Goal: Information Seeking & Learning: Learn about a topic

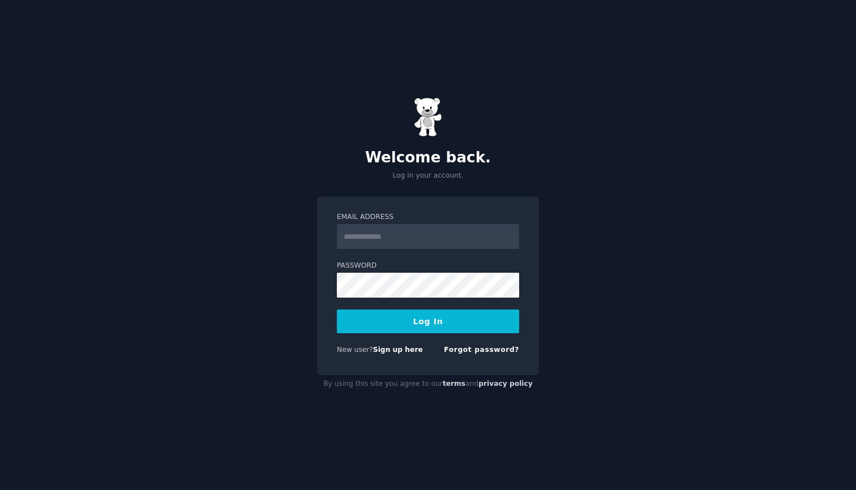
click at [391, 228] on input "Email Address" at bounding box center [428, 236] width 182 height 25
click at [384, 234] on input "Email Address" at bounding box center [428, 236] width 182 height 25
type input "**********"
click at [445, 328] on button "Log In" at bounding box center [428, 322] width 182 height 24
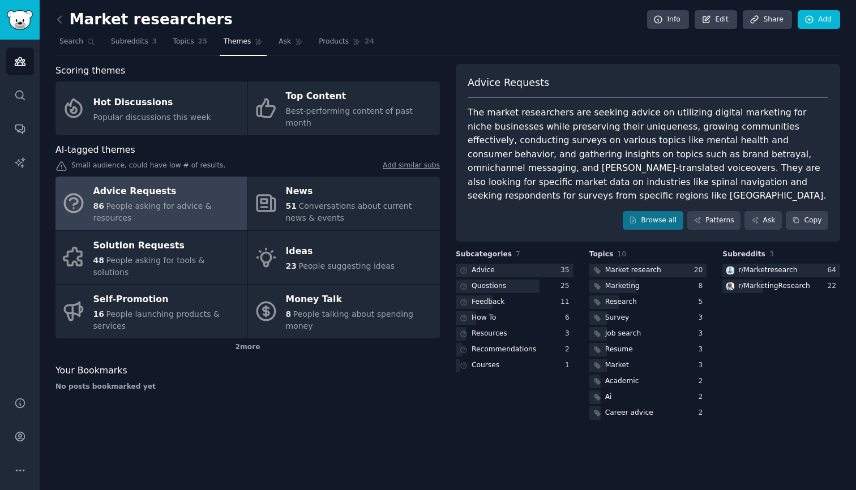
click at [155, 202] on span "People asking for advice & resources" at bounding box center [152, 212] width 118 height 21
click at [144, 200] on div "86 People asking for advice & resources" at bounding box center [167, 212] width 148 height 24
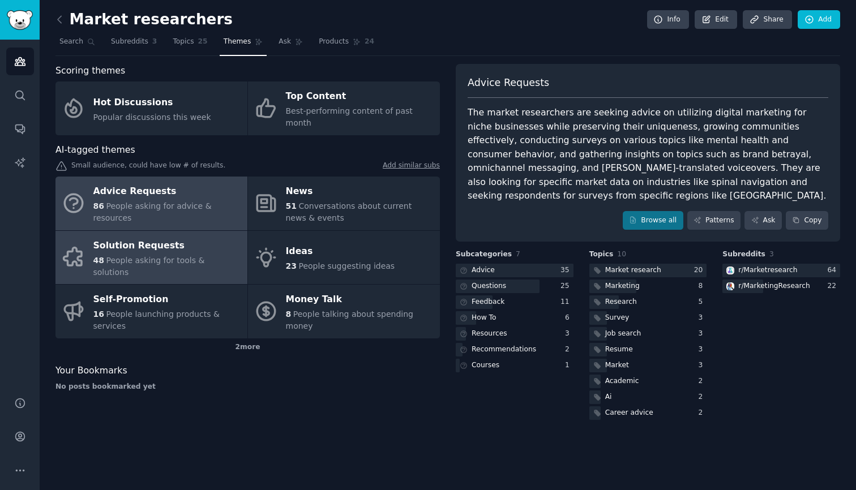
click at [154, 238] on div "Solution Requests" at bounding box center [167, 246] width 148 height 18
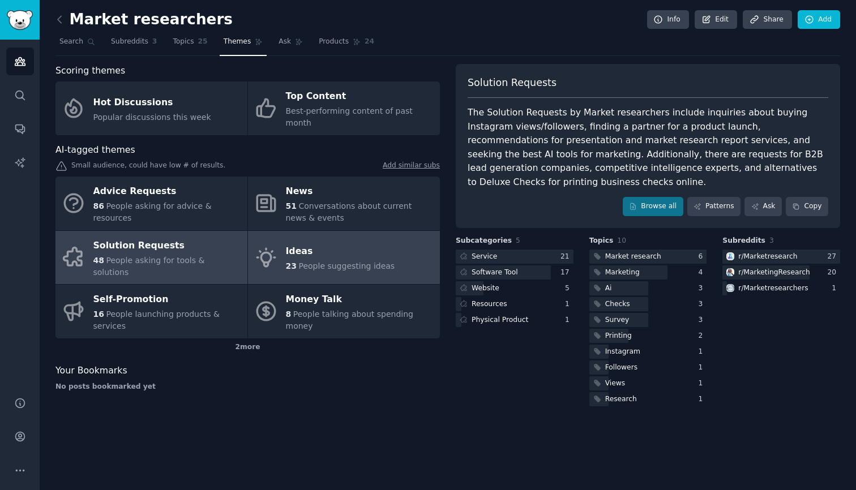
click at [298, 243] on div "Ideas" at bounding box center [340, 252] width 109 height 18
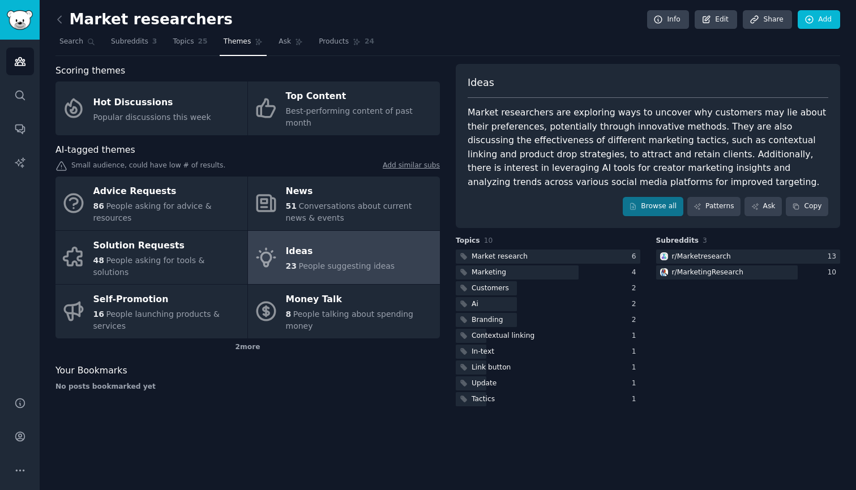
click at [298, 243] on div "Ideas" at bounding box center [340, 252] width 109 height 18
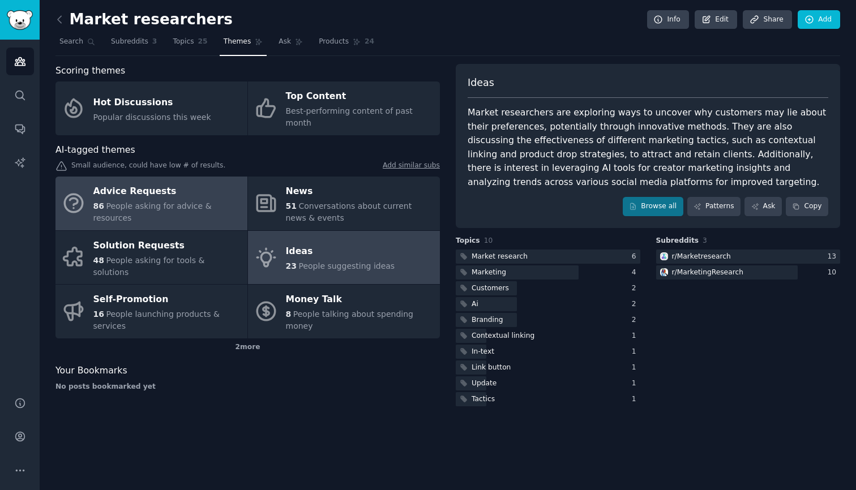
click at [199, 186] on div "Advice Requests" at bounding box center [167, 192] width 148 height 18
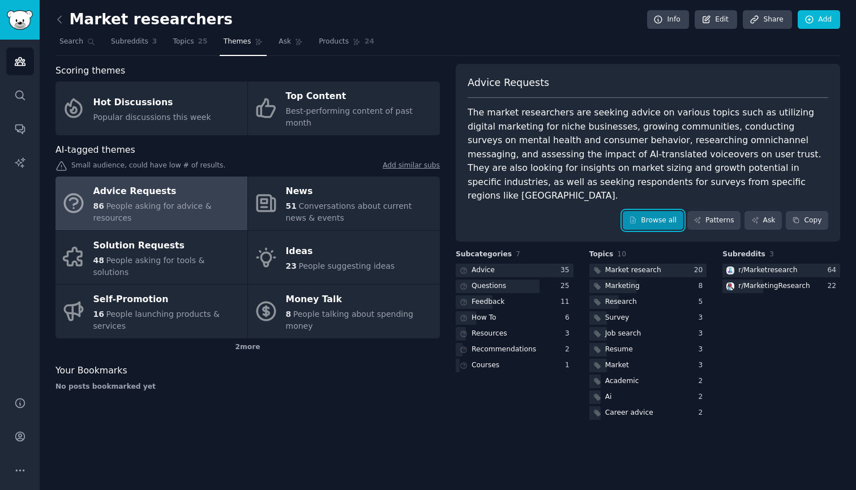
click at [644, 211] on link "Browse all" at bounding box center [653, 220] width 61 height 19
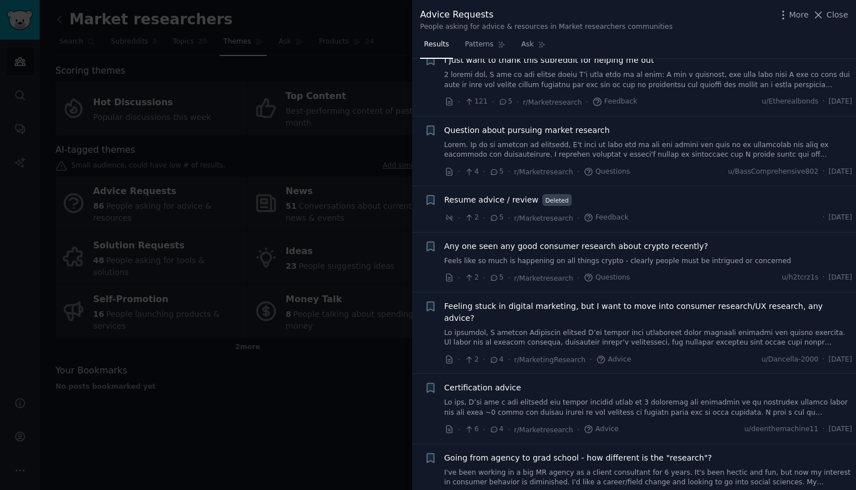
scroll to position [2105, 0]
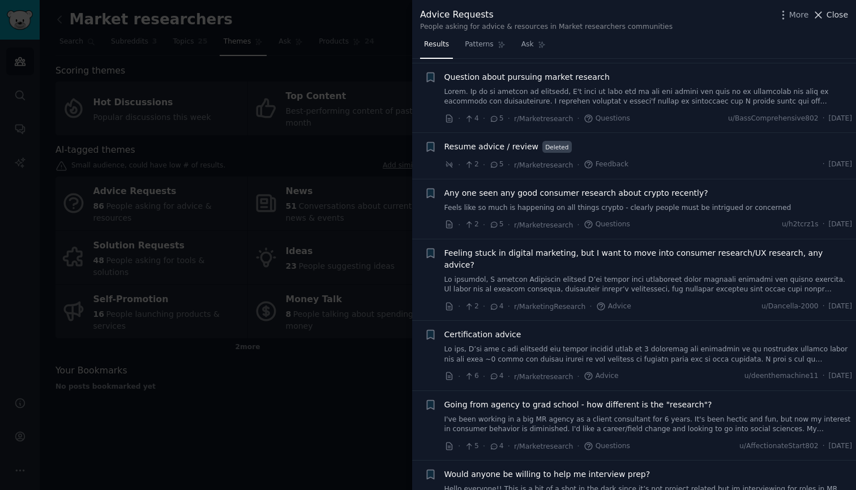
click at [828, 19] on span "Close" at bounding box center [838, 15] width 22 height 12
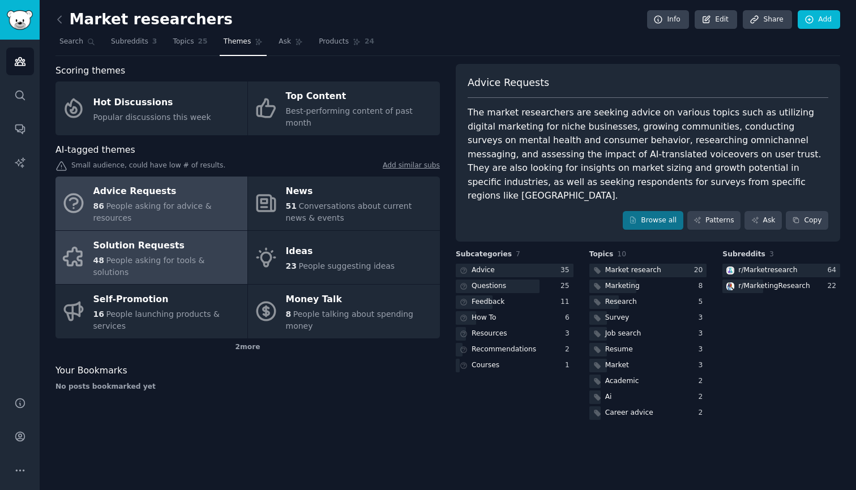
click at [195, 231] on link "Solution Requests 48 People asking for tools & solutions" at bounding box center [151, 258] width 192 height 54
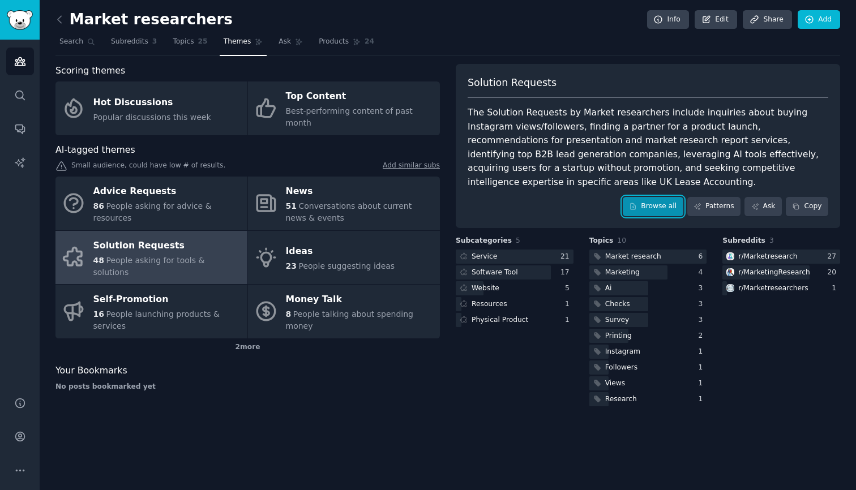
click at [656, 200] on link "Browse all" at bounding box center [653, 206] width 61 height 19
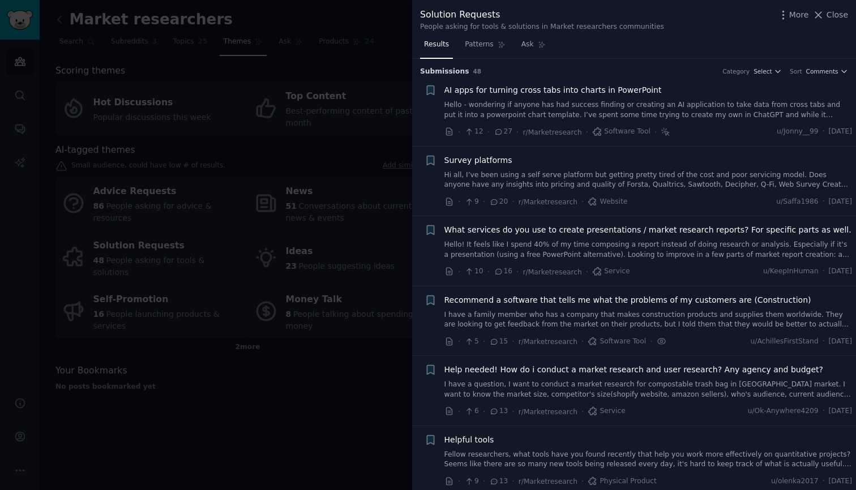
click at [475, 160] on span "Survey platforms" at bounding box center [479, 161] width 68 height 12
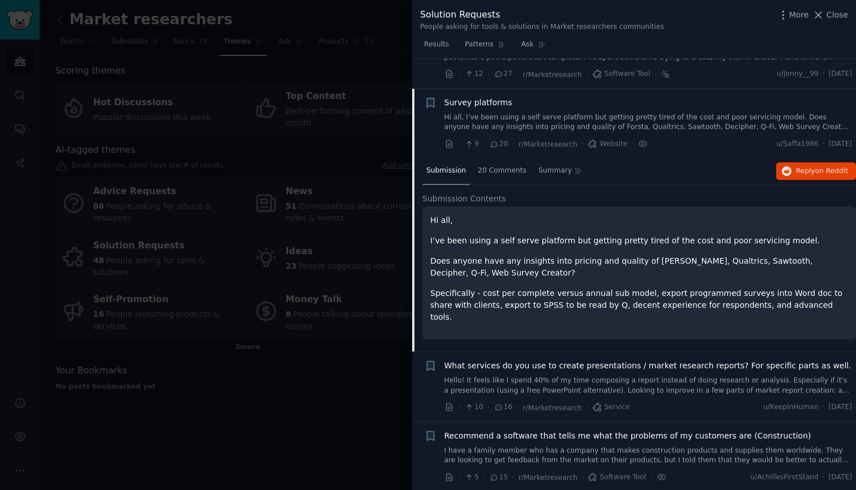
scroll to position [88, 0]
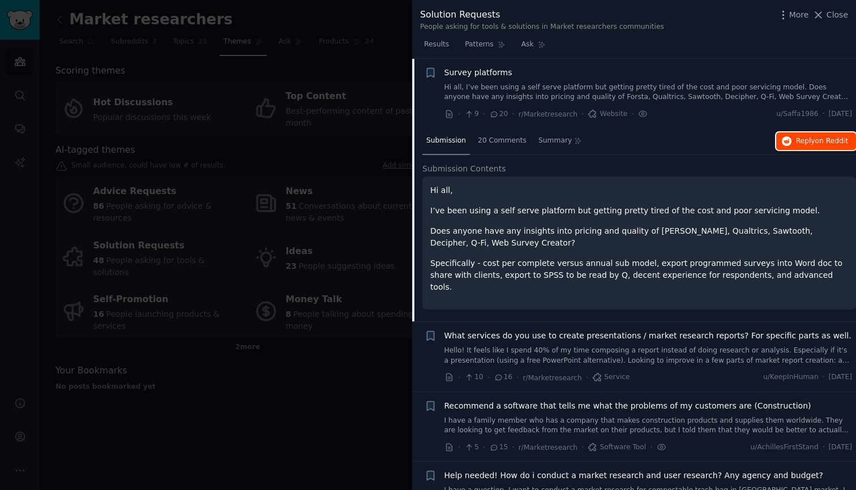
click at [790, 143] on button "Reply on Reddit" at bounding box center [816, 142] width 80 height 18
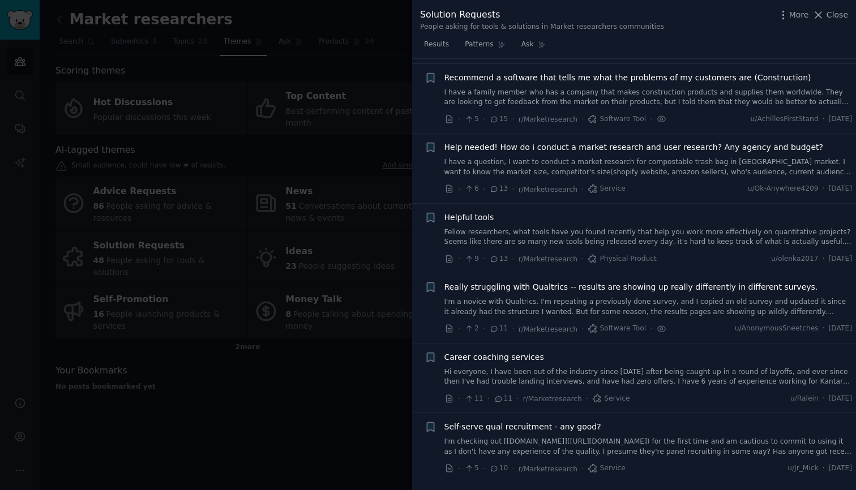
scroll to position [438, 0]
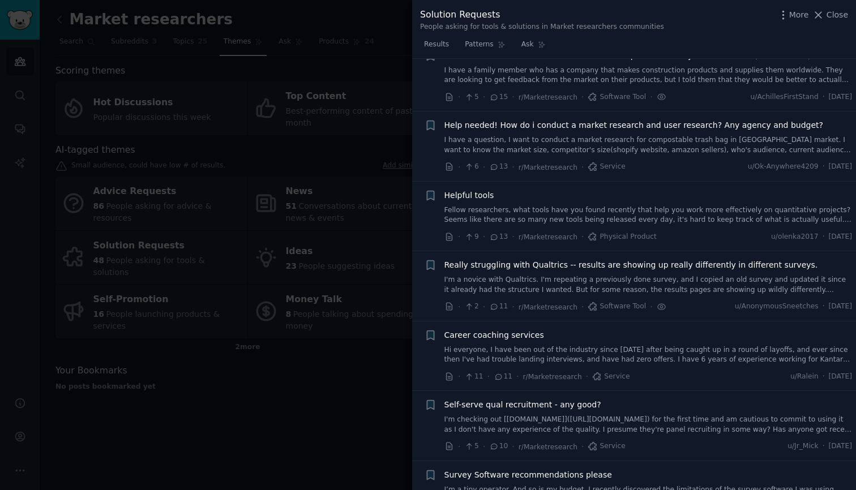
click at [483, 190] on span "Helpful tools" at bounding box center [470, 196] width 50 height 12
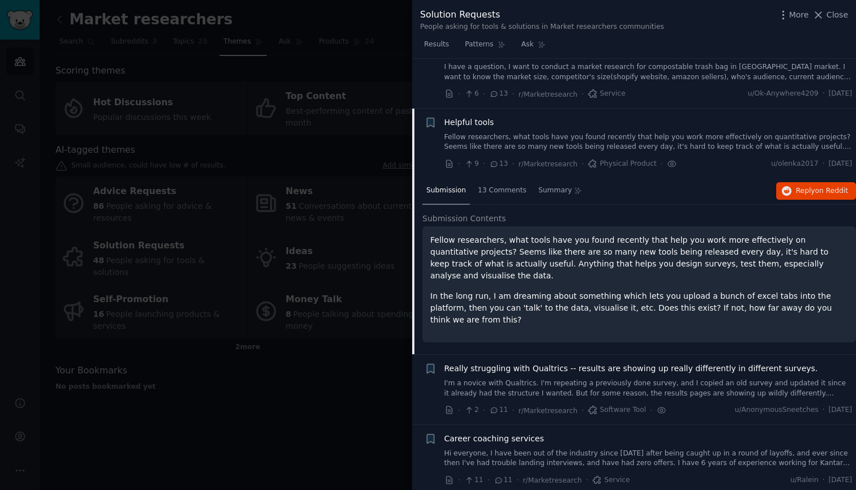
scroll to position [368, 0]
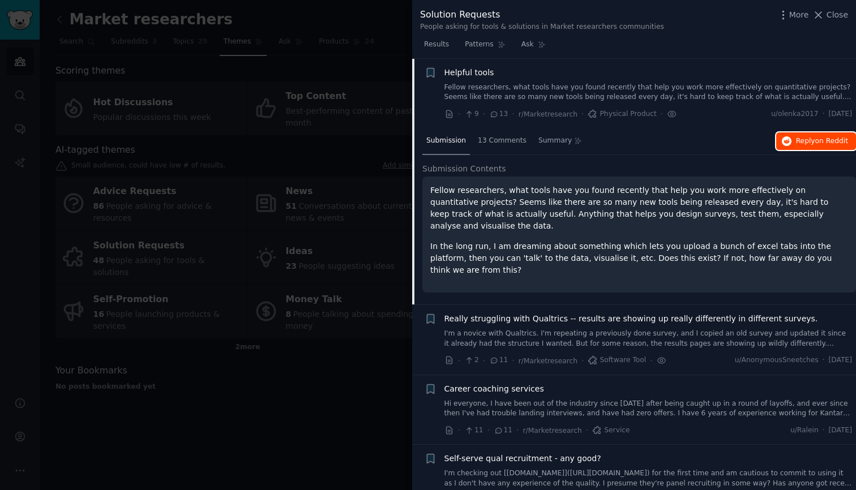
click at [803, 142] on span "Reply on Reddit" at bounding box center [822, 141] width 52 height 10
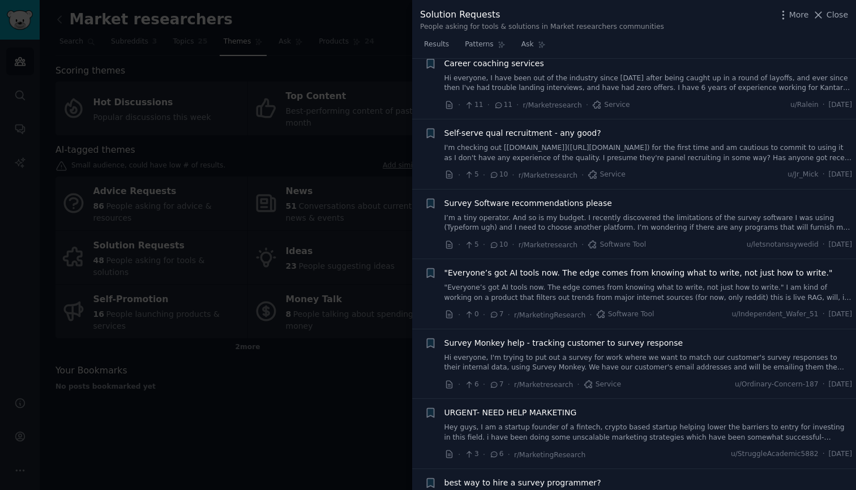
scroll to position [704, 0]
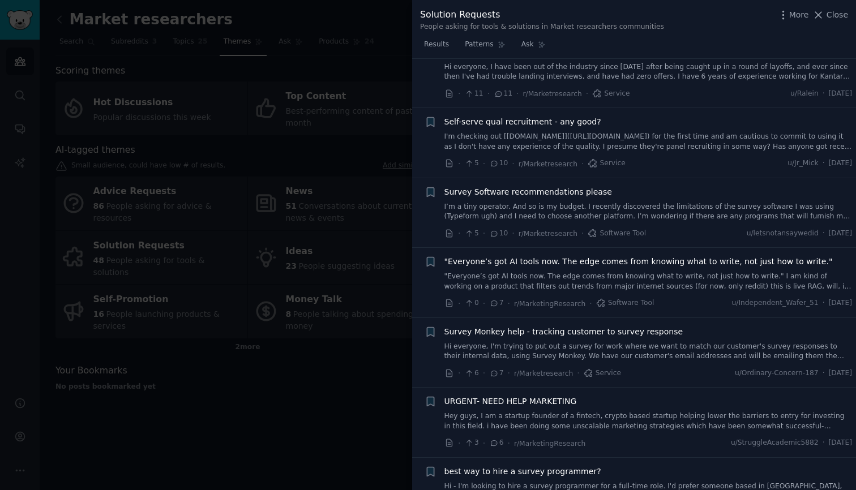
click at [639, 256] on span ""Everyone’s got AI tools now. The edge comes from knowing what to write, not ju…" at bounding box center [639, 262] width 388 height 12
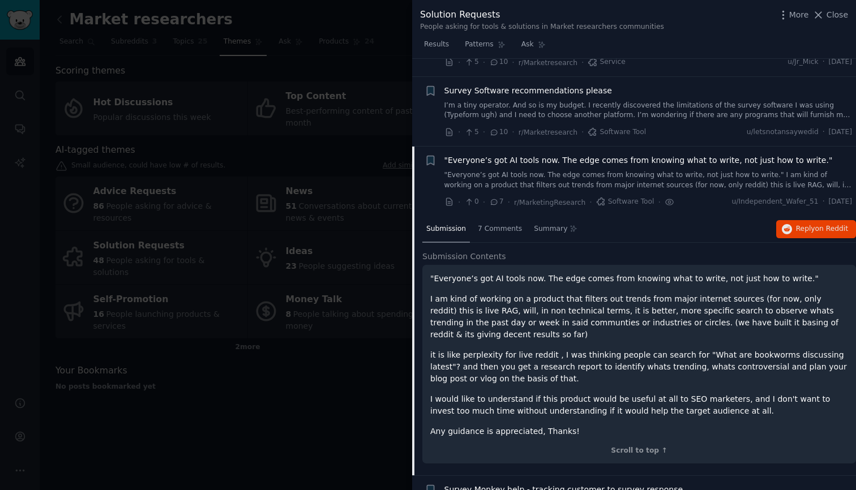
scroll to position [597, 0]
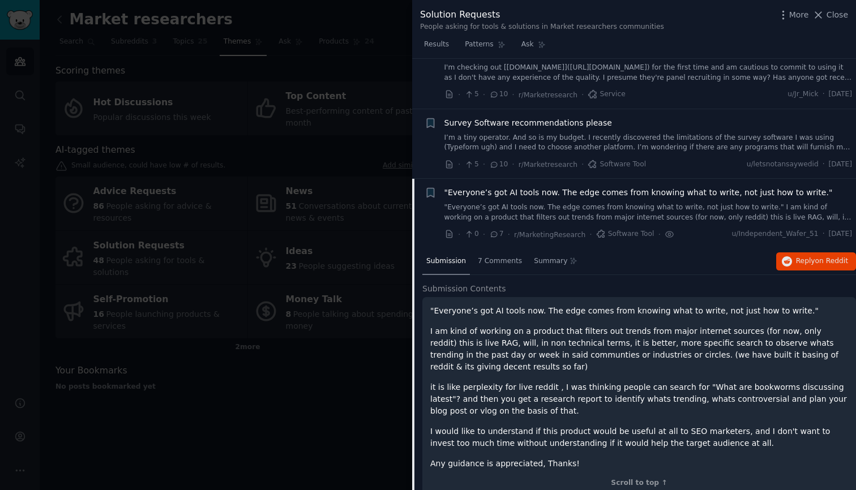
click at [544, 194] on span ""Everyone’s got AI tools now. The edge comes from knowing what to write, not ju…" at bounding box center [639, 193] width 388 height 12
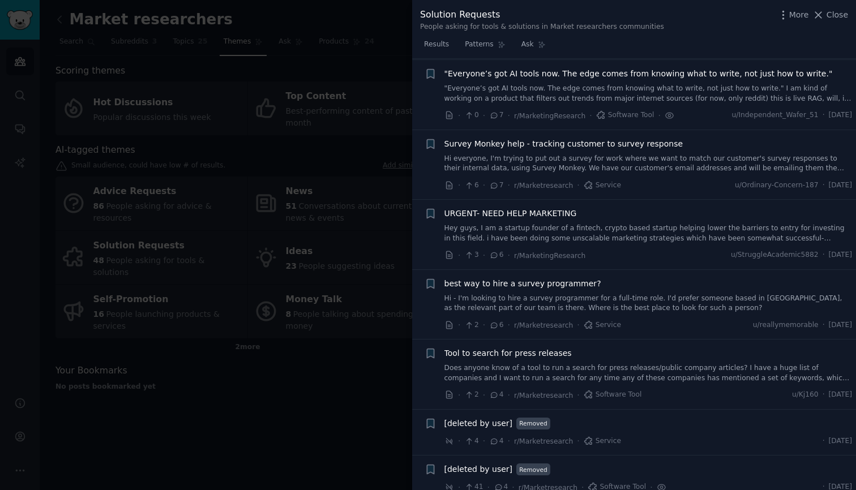
scroll to position [717, 0]
click at [549, 63] on li "+ "Everyone’s got AI tools now. The edge comes from knowing what to write, not …" at bounding box center [634, 94] width 444 height 70
click at [545, 69] on span ""Everyone’s got AI tools now. The edge comes from knowing what to write, not ju…" at bounding box center [639, 73] width 388 height 12
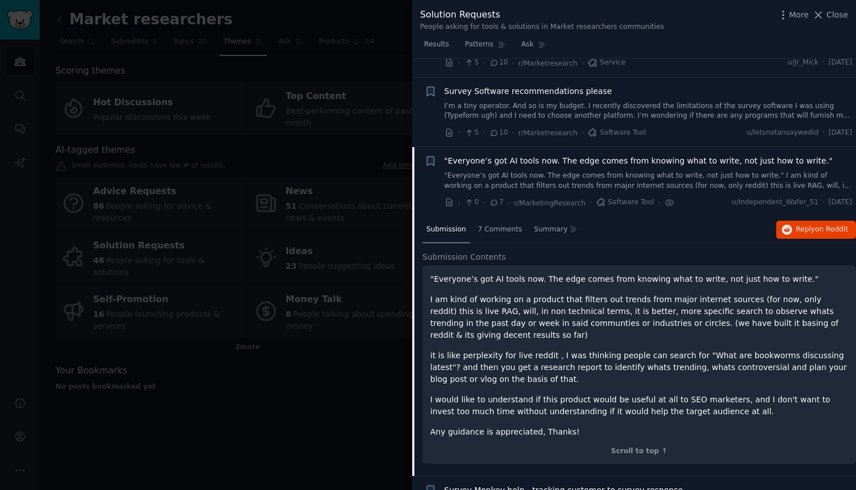
scroll to position [597, 0]
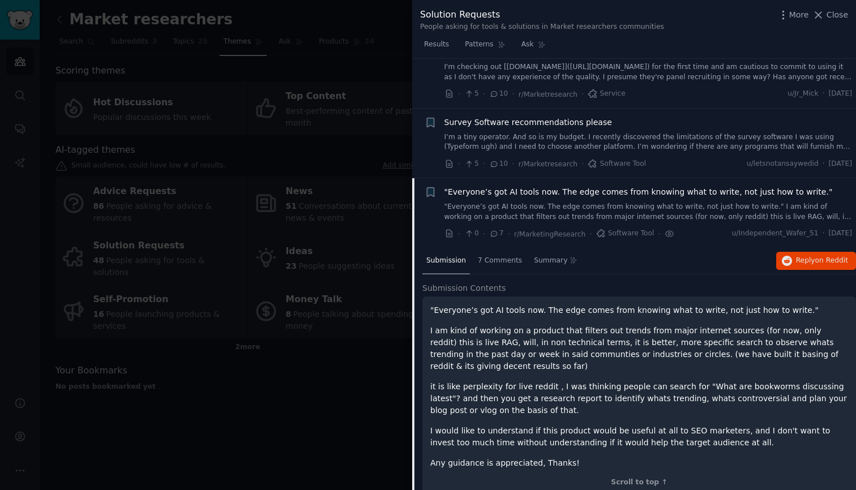
click at [540, 125] on span "Survey Software recommendations please" at bounding box center [529, 123] width 168 height 12
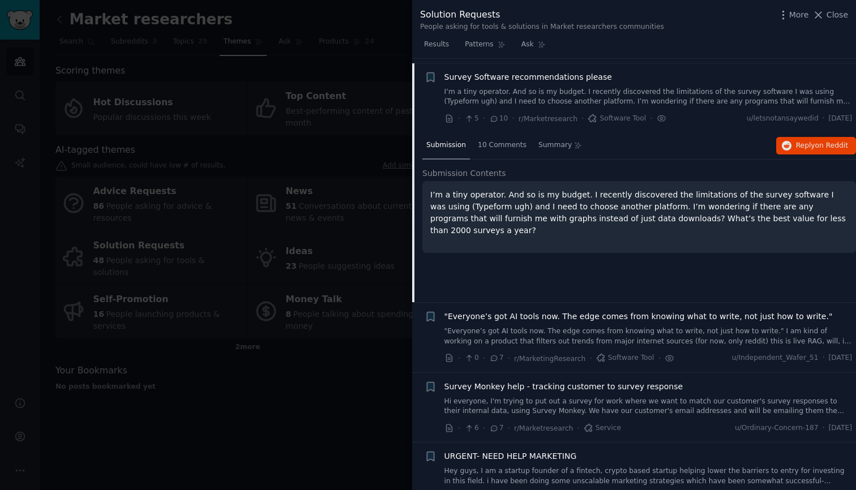
scroll to position [647, 0]
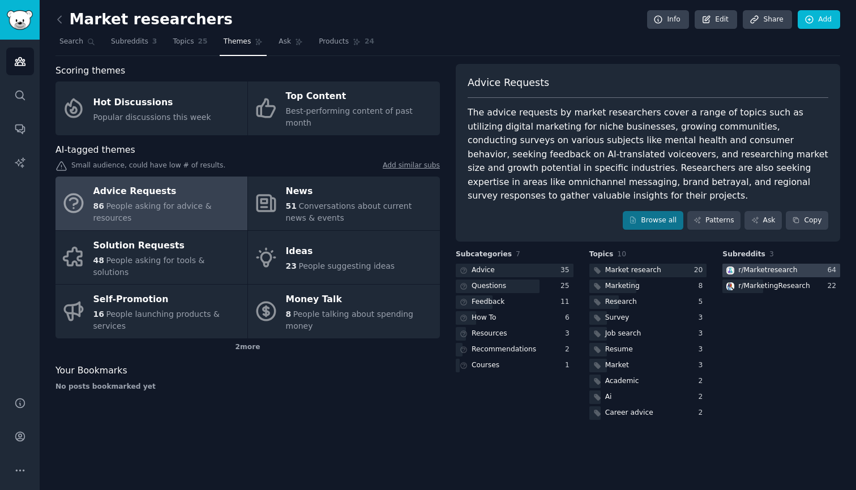
click at [770, 272] on div "r/ Marketresearch" at bounding box center [767, 271] width 59 height 10
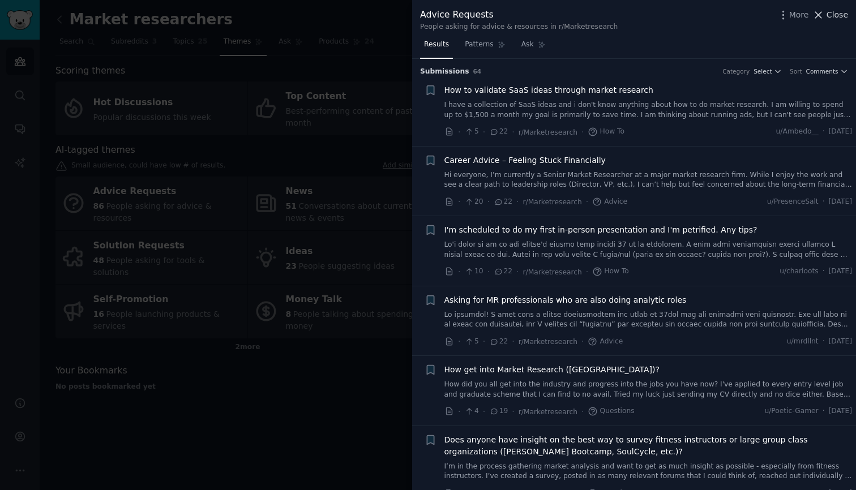
click at [824, 12] on icon at bounding box center [819, 15] width 12 height 12
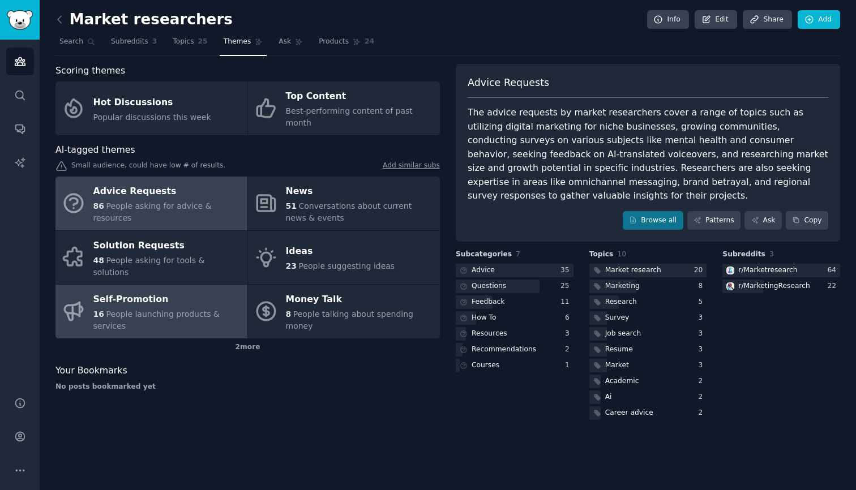
click at [183, 291] on div "Self-Promotion" at bounding box center [167, 300] width 148 height 18
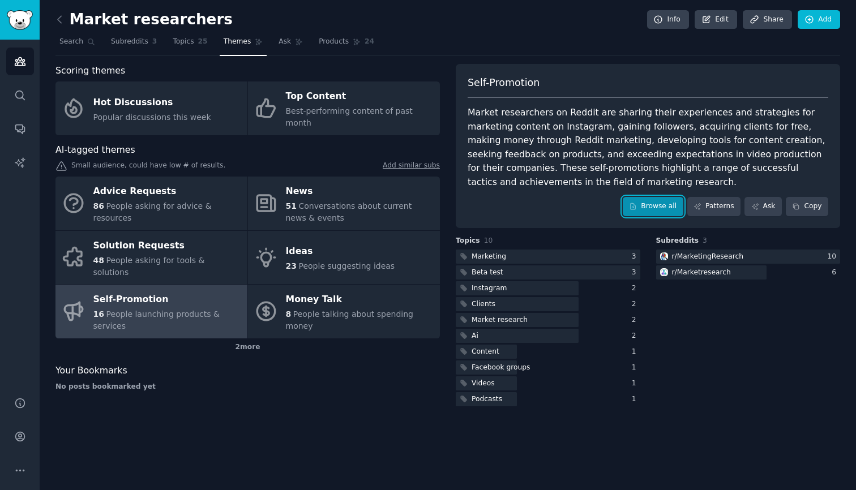
click at [664, 209] on link "Browse all" at bounding box center [653, 206] width 61 height 19
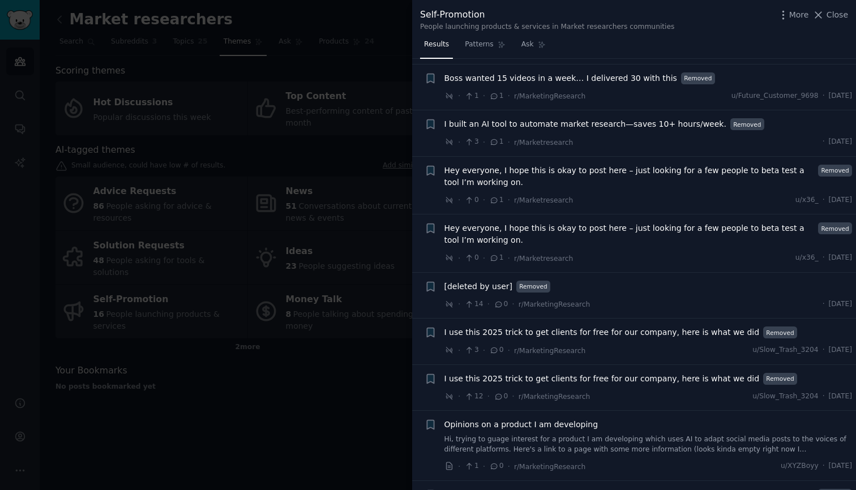
scroll to position [289, 0]
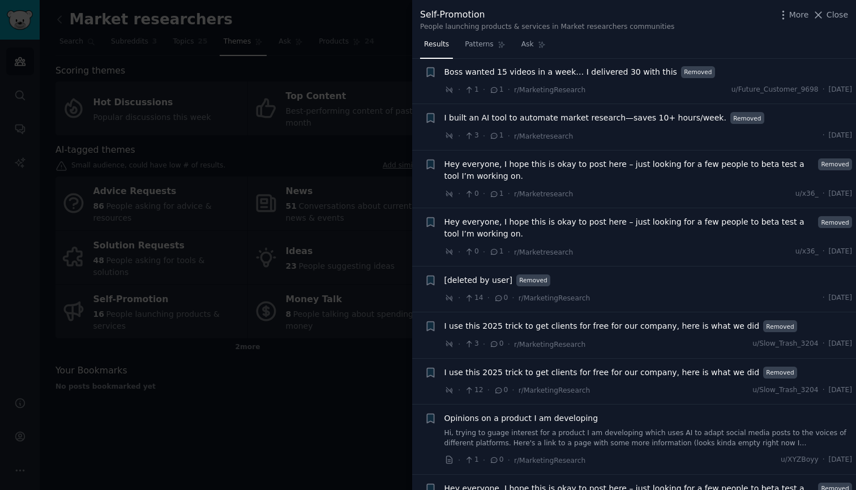
click at [617, 119] on span "I built an AI tool to automate market research—saves 10+ hours/week." at bounding box center [586, 118] width 282 height 12
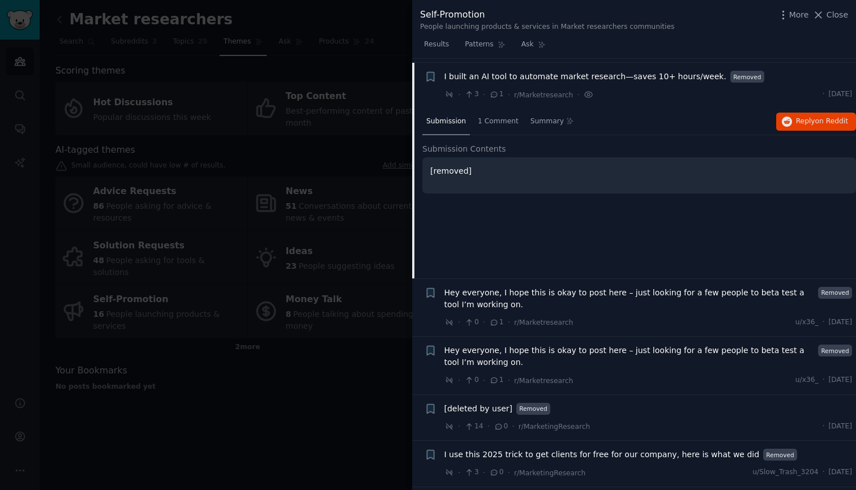
scroll to position [334, 0]
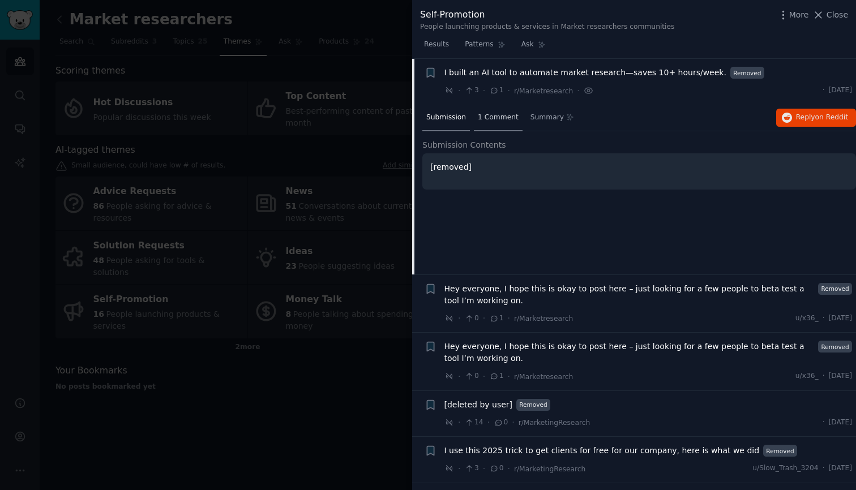
click at [493, 114] on span "1 Comment" at bounding box center [498, 118] width 41 height 10
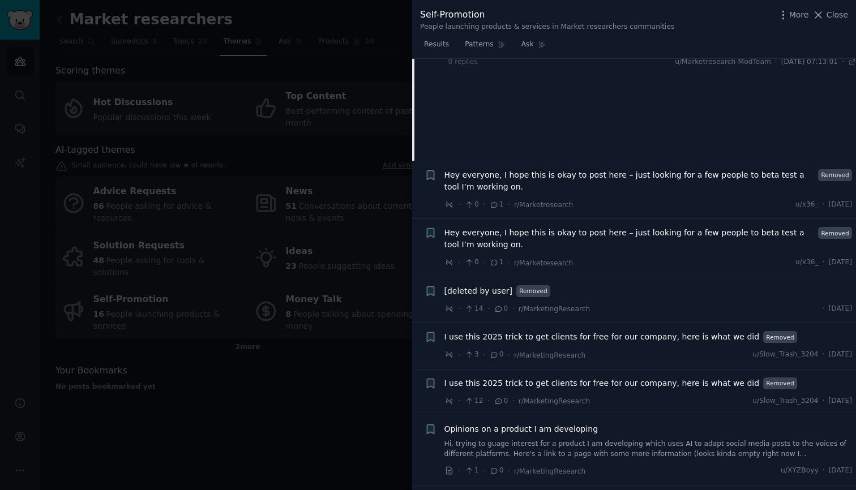
scroll to position [455, 0]
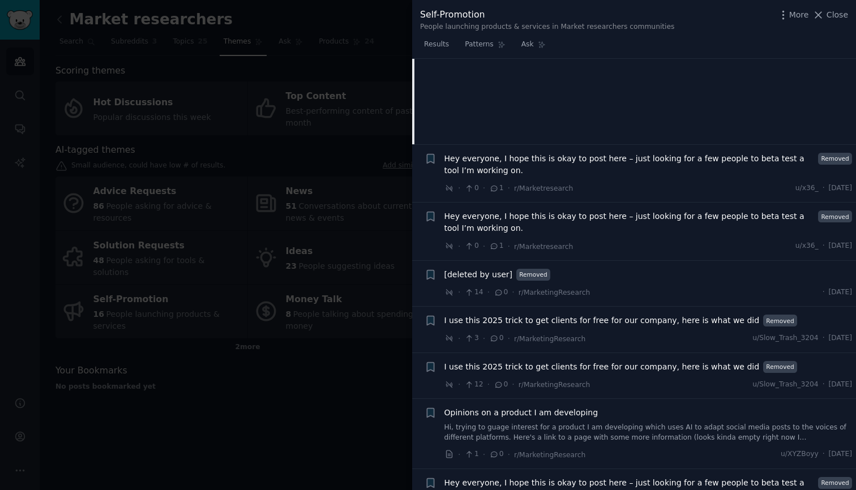
click at [549, 169] on span "Hey everyone, I hope this is okay to post here – just looking for a few people …" at bounding box center [630, 165] width 370 height 24
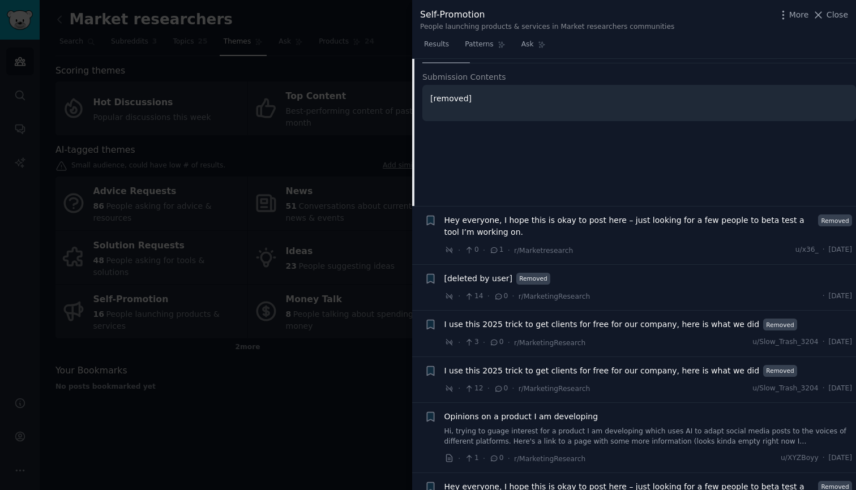
scroll to position [458, 0]
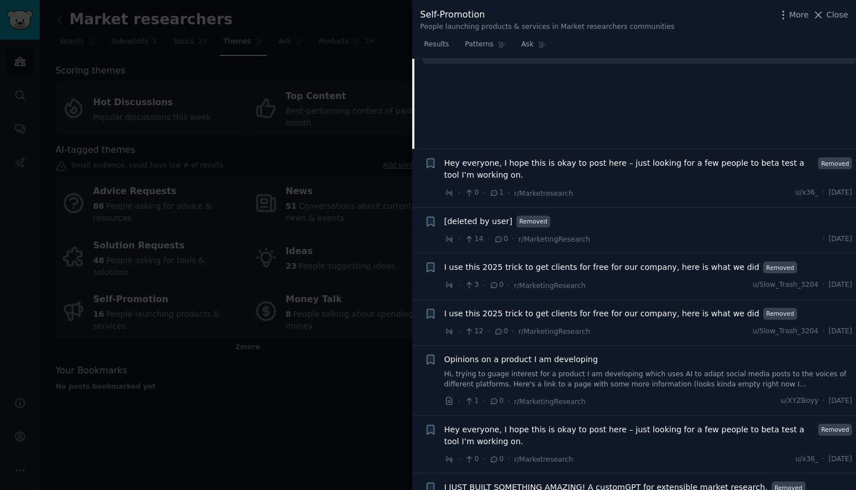
click at [569, 165] on span "Hey everyone, I hope this is okay to post here – just looking for a few people …" at bounding box center [630, 169] width 370 height 24
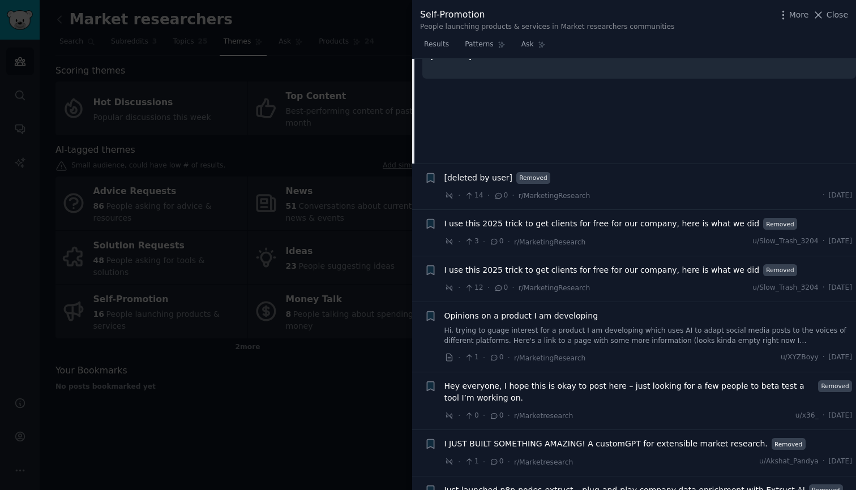
scroll to position [590, 0]
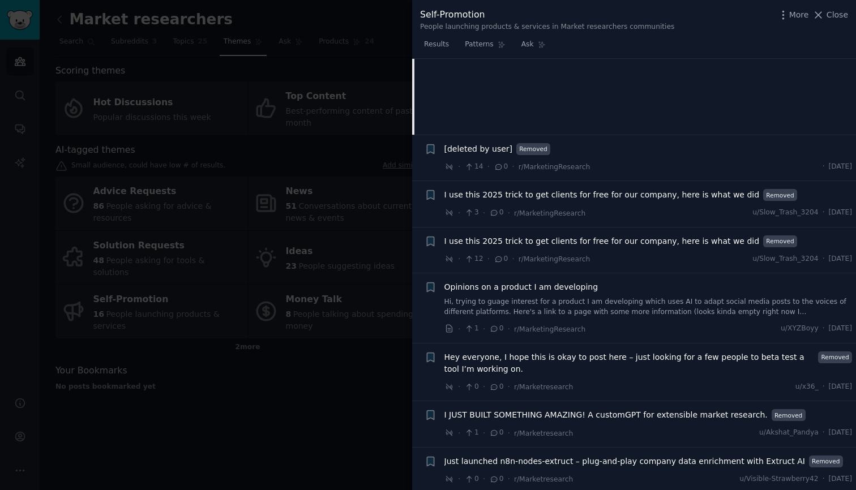
click at [590, 193] on span "I use this 2025 trick to get clients for free for our company, here is what we …" at bounding box center [602, 195] width 315 height 12
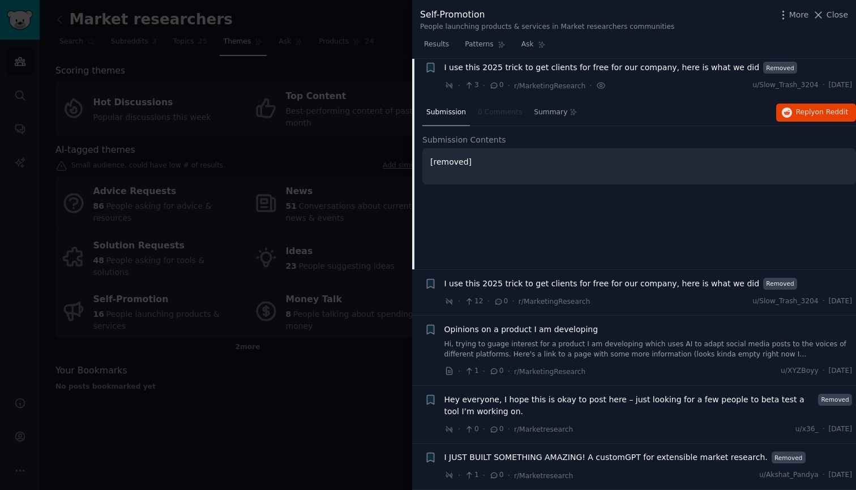
scroll to position [543, 0]
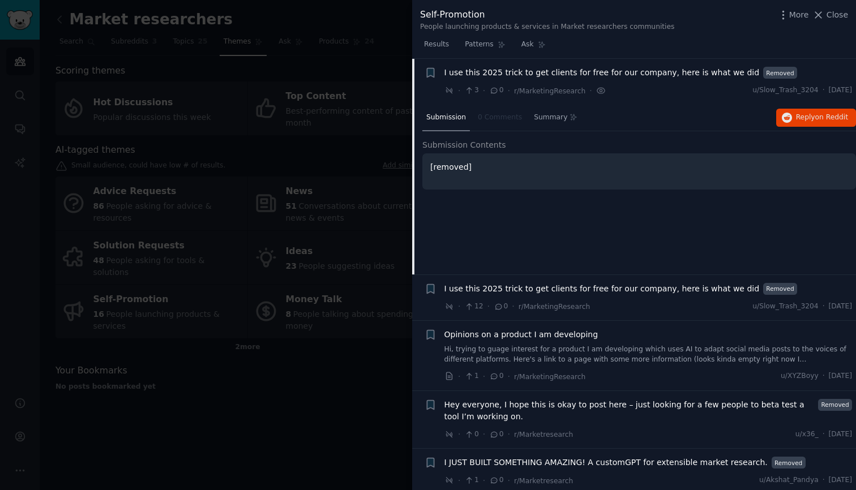
click at [597, 355] on link "Hi, trying to guage interest for a product I am developing which uses AI to ada…" at bounding box center [649, 355] width 408 height 20
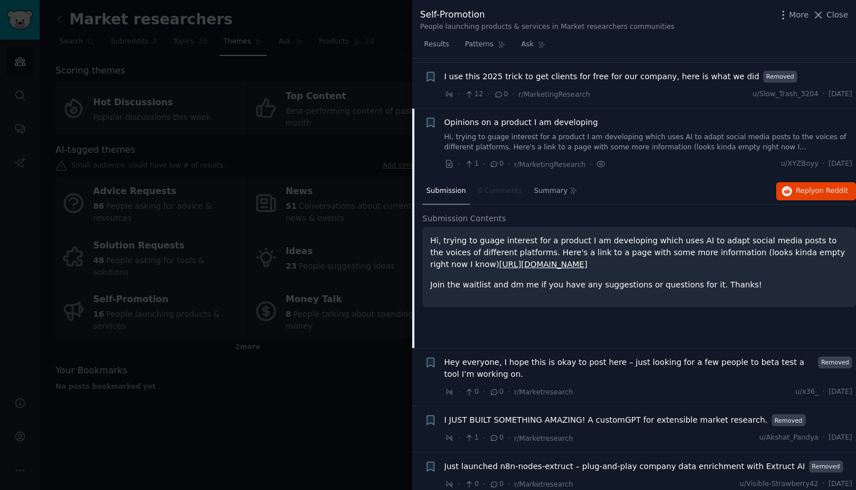
scroll to position [578, 0]
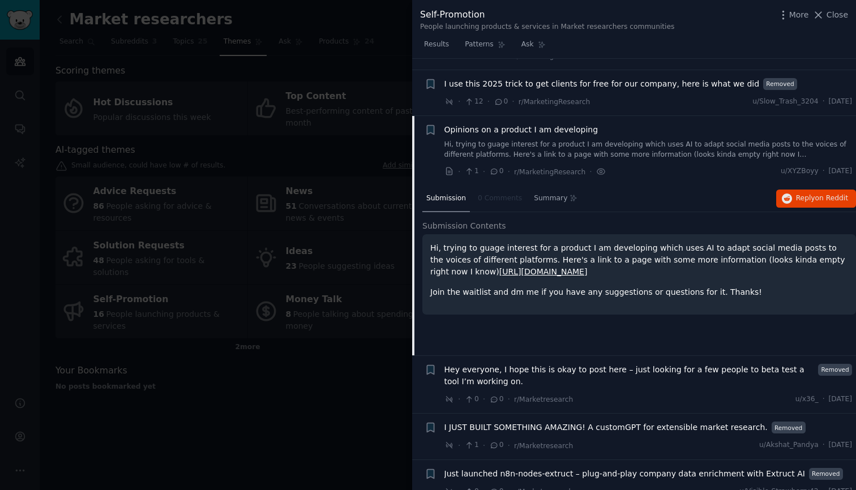
click at [540, 270] on link "[URL][DOMAIN_NAME]" at bounding box center [543, 271] width 88 height 9
